Goal: Find specific page/section: Find specific page/section

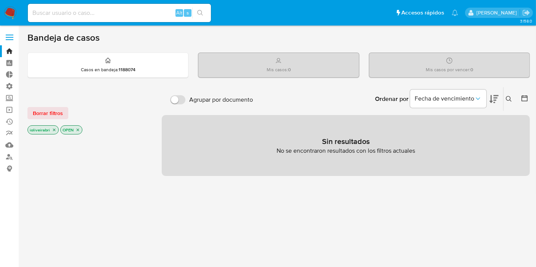
click at [11, 34] on label at bounding box center [9, 37] width 19 height 16
click at [0, 0] on input "checkbox" at bounding box center [0, 0] width 0 height 0
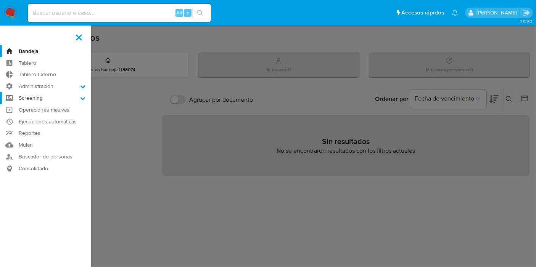
click at [41, 96] on label "Screening" at bounding box center [45, 98] width 91 height 12
click at [0, 0] on input "Screening" at bounding box center [0, 0] width 0 height 0
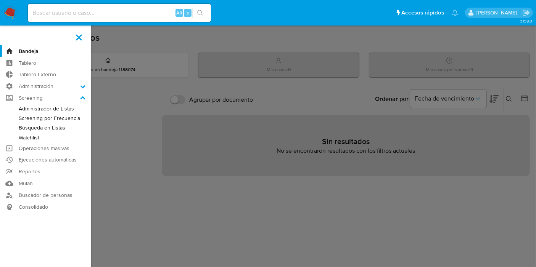
click at [60, 128] on link "Búsqueda en Listas" at bounding box center [45, 128] width 91 height 10
